Goal: Information Seeking & Learning: Learn about a topic

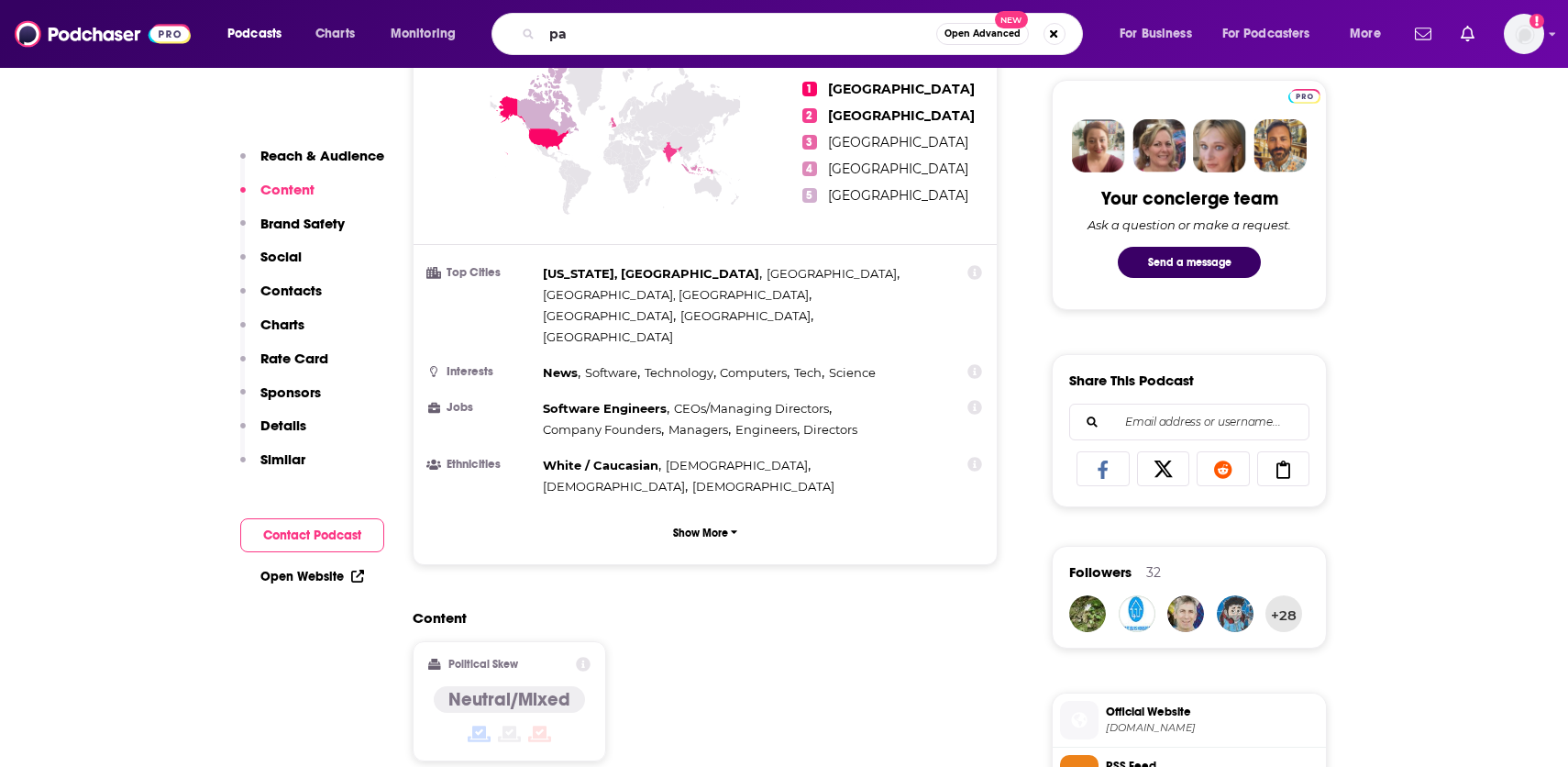
scroll to position [864, 0]
type input "pattern breakers"
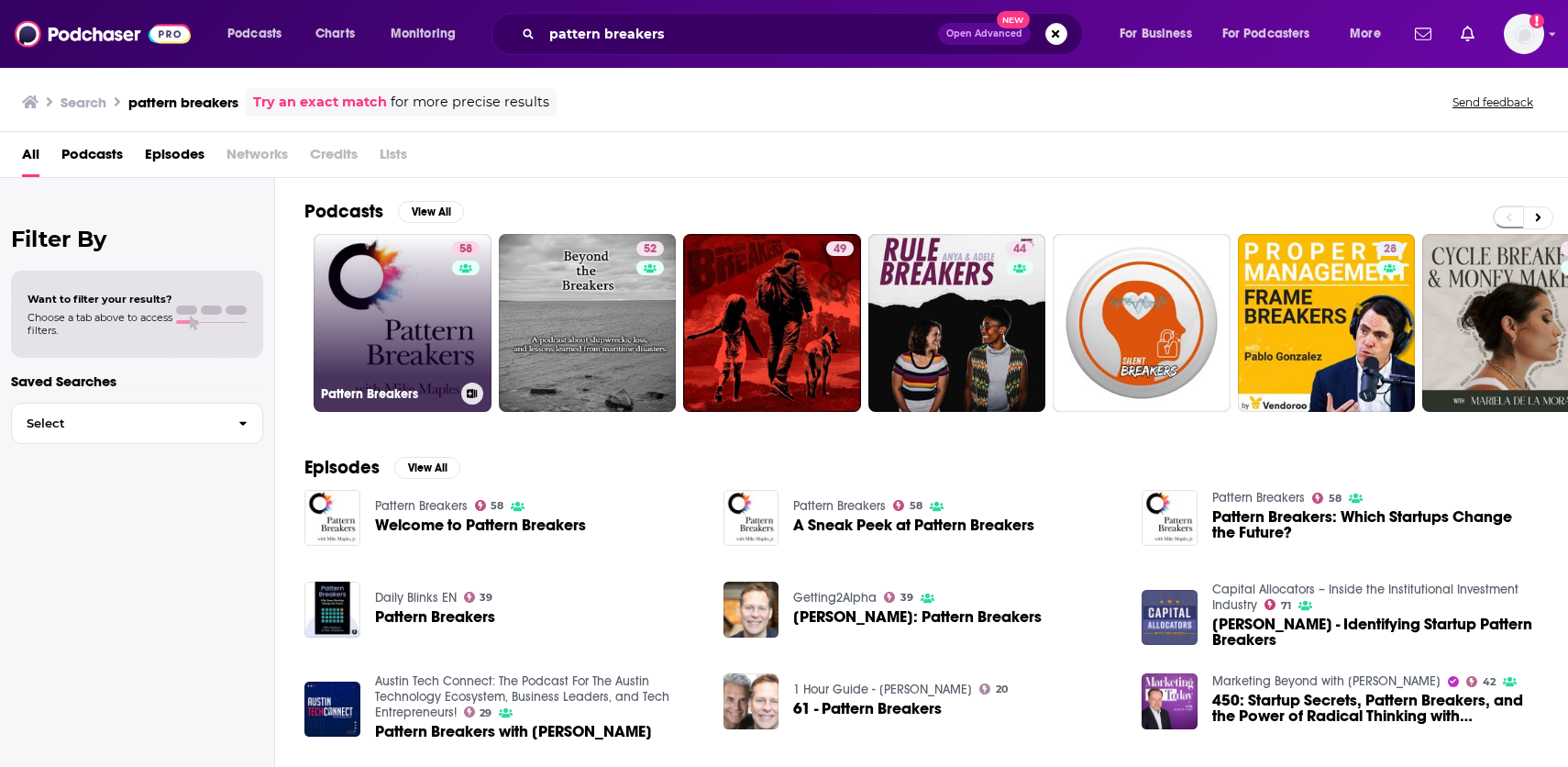
click at [379, 304] on link "58 Pattern Breakers" at bounding box center [403, 323] width 178 height 178
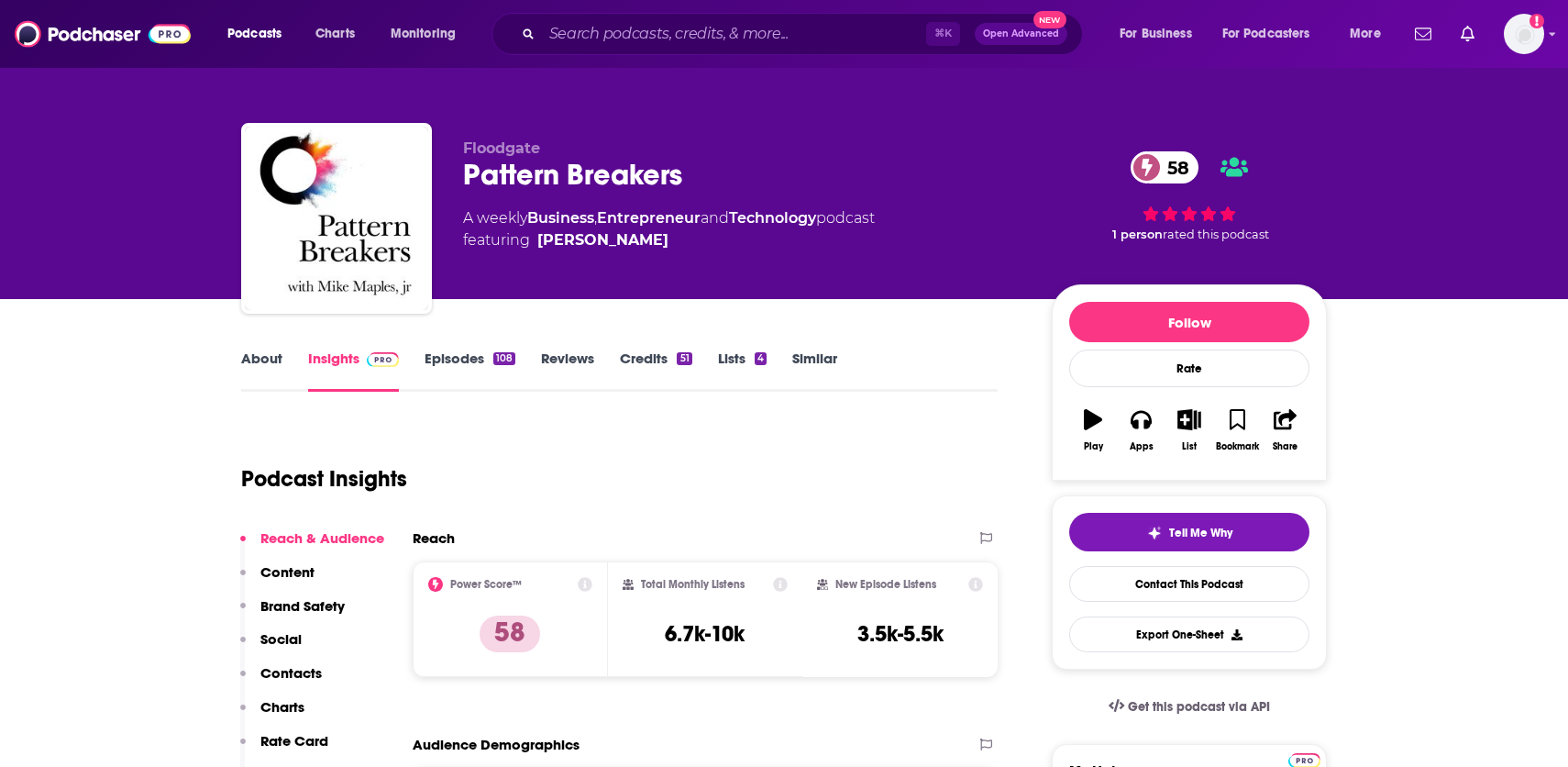
click at [463, 365] on link "Episodes 108" at bounding box center [469, 370] width 91 height 42
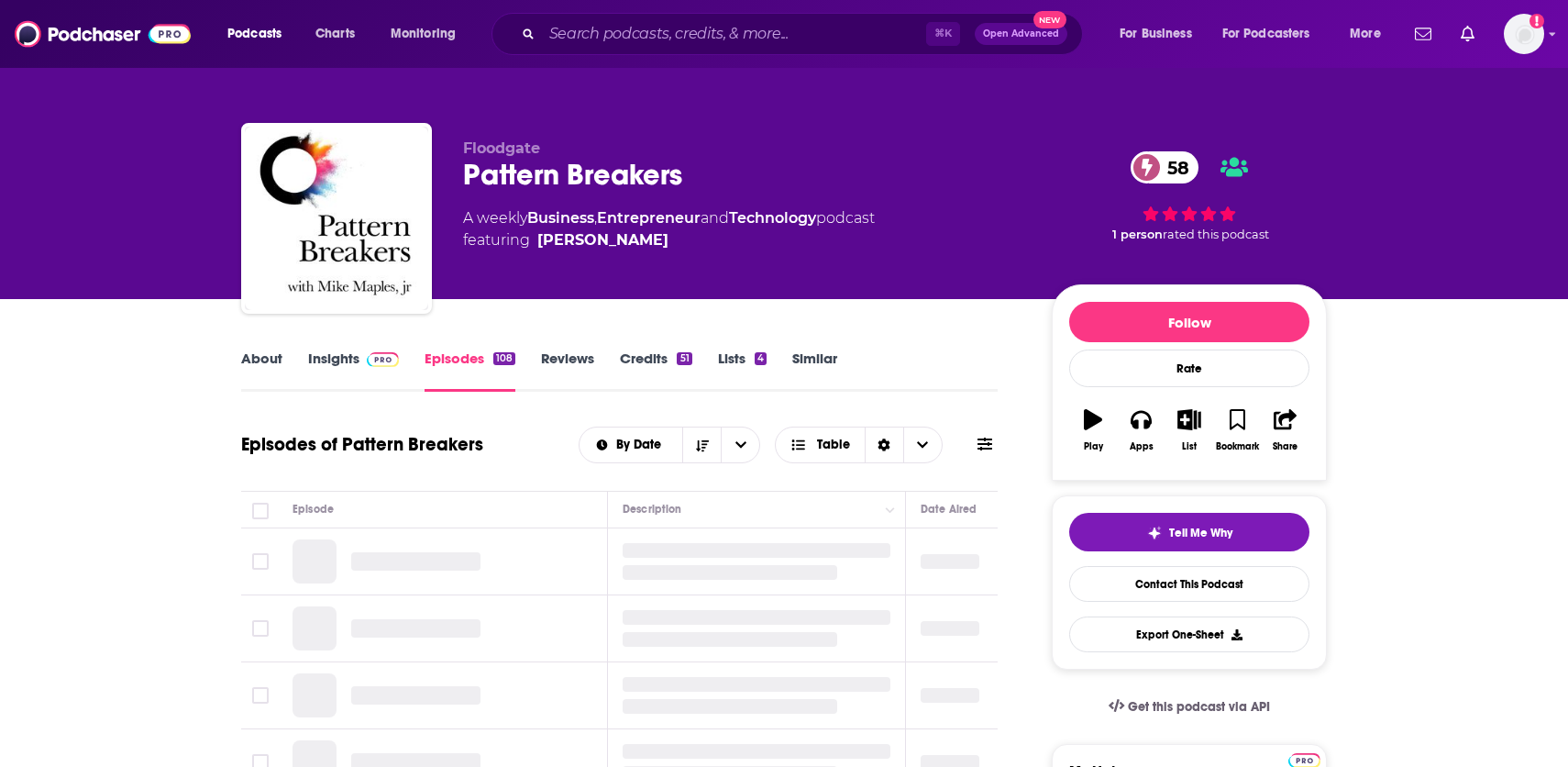
click at [357, 370] on link "Insights" at bounding box center [353, 370] width 91 height 42
